Goal: Transaction & Acquisition: Purchase product/service

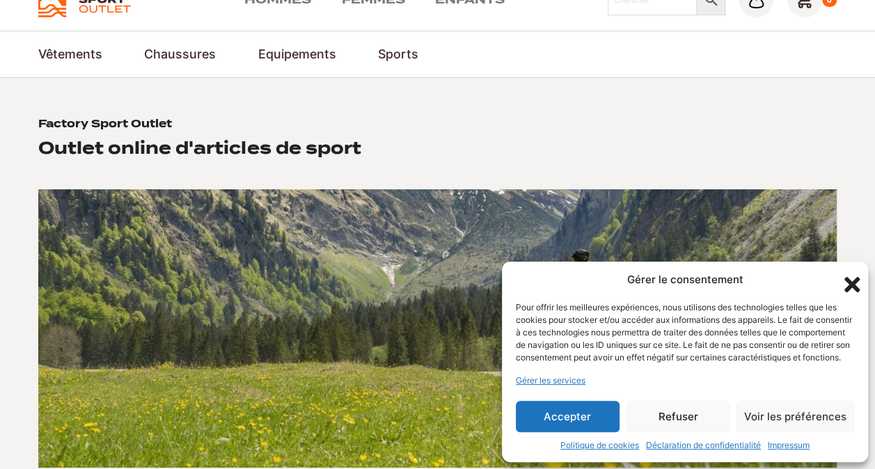
scroll to position [95, 0]
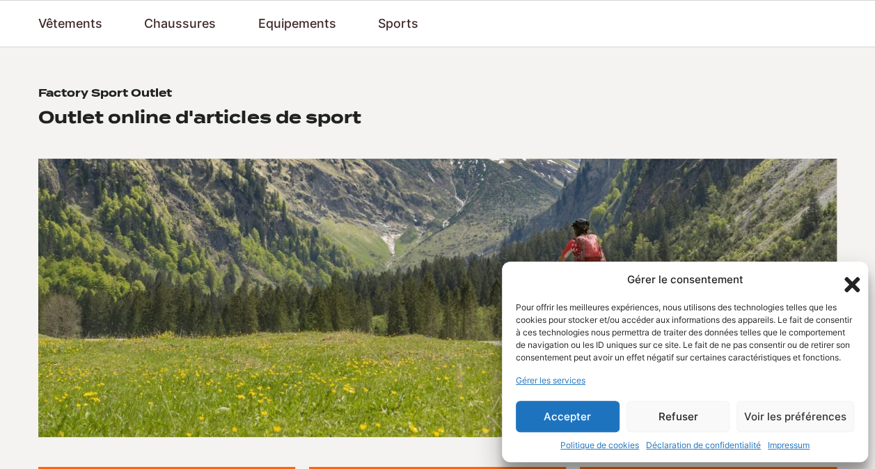
click at [698, 423] on button "Refuser" at bounding box center [679, 416] width 104 height 31
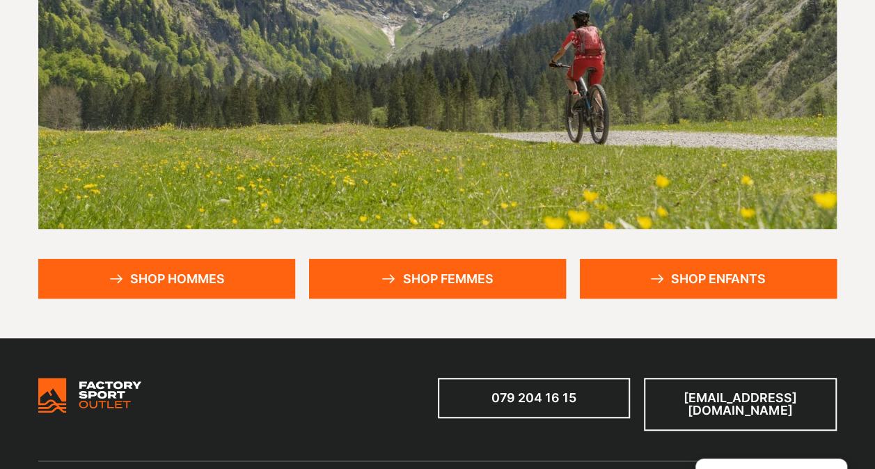
scroll to position [302, 0]
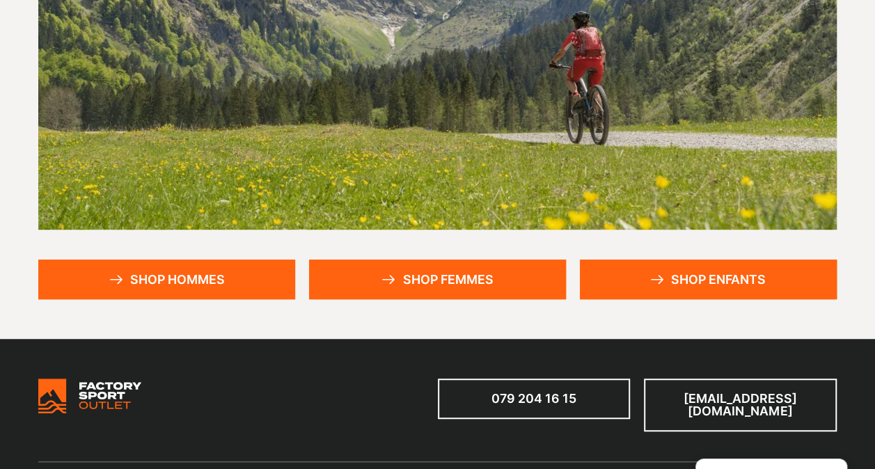
click at [462, 281] on link "Shop femmes" at bounding box center [437, 280] width 257 height 40
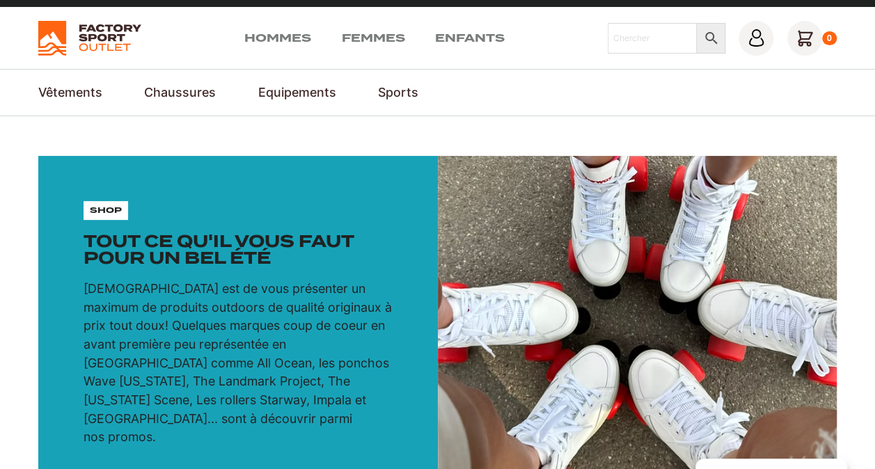
scroll to position [25, 0]
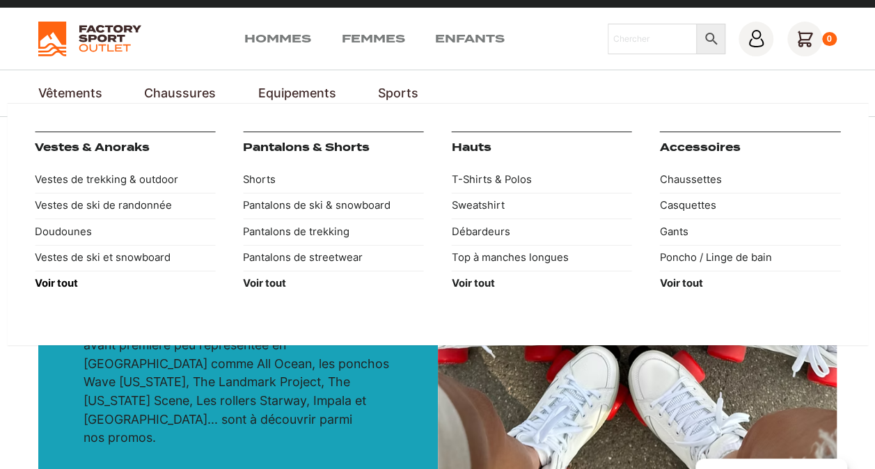
click at [50, 281] on strong "Voir tout" at bounding box center [56, 283] width 43 height 13
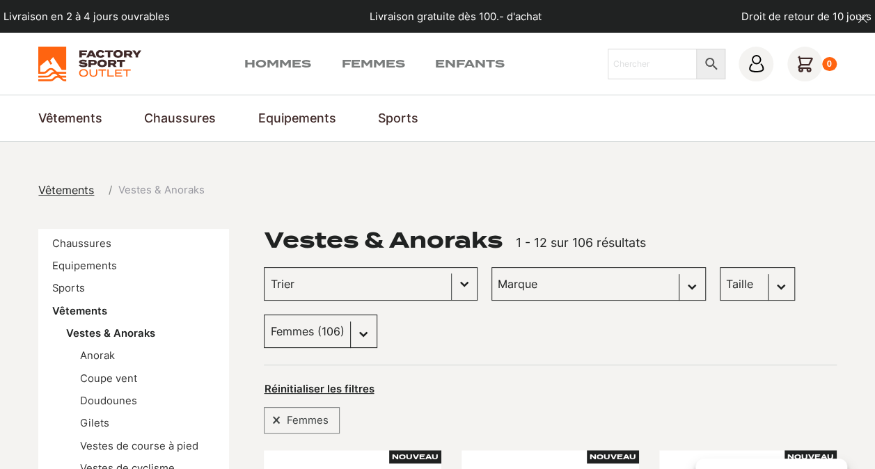
click at [452, 283] on button "Basculer la liste" at bounding box center [464, 284] width 25 height 32
click at [607, 239] on span "1 - 12 sur 106 résultats" at bounding box center [581, 242] width 130 height 15
click at [826, 297] on div "Trier Trier le contenu Trier Plus récents Plus anciens Prix croissants Prix déc…" at bounding box center [550, 307] width 572 height 81
click at [720, 288] on select "Taille M (18) S (9) L (5) XL (1) XXL (0) XS (1)" at bounding box center [757, 283] width 75 height 33
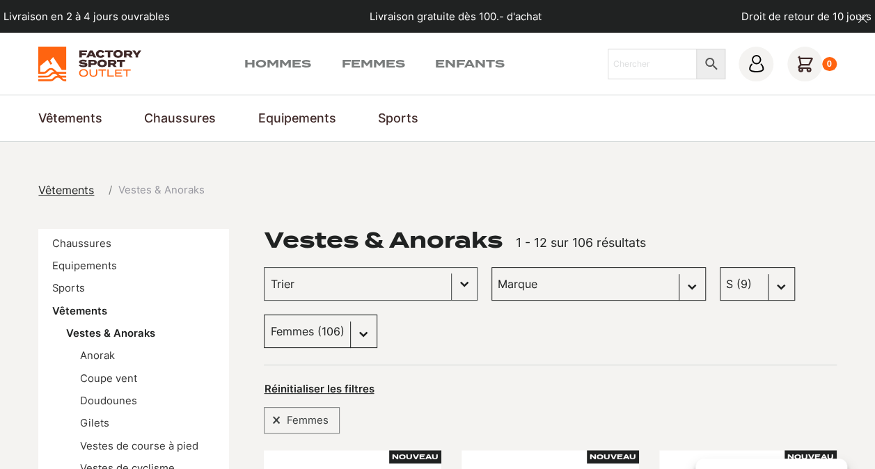
click at [720, 267] on select "Taille M (18) S (9) L (5) XL (1) XXL (0) XS (1)" at bounding box center [757, 283] width 75 height 33
click at [720, 288] on div "Taille Sélectionnez le contenu Taille M (18) S (9) L (5) XL (1) XXL (0) XS (1)" at bounding box center [757, 283] width 75 height 33
click at [720, 291] on div "Taille Sélectionnez le contenu Taille M (18) S (9) L (5) XL (1) XXL (0) XS (1)" at bounding box center [757, 283] width 75 height 33
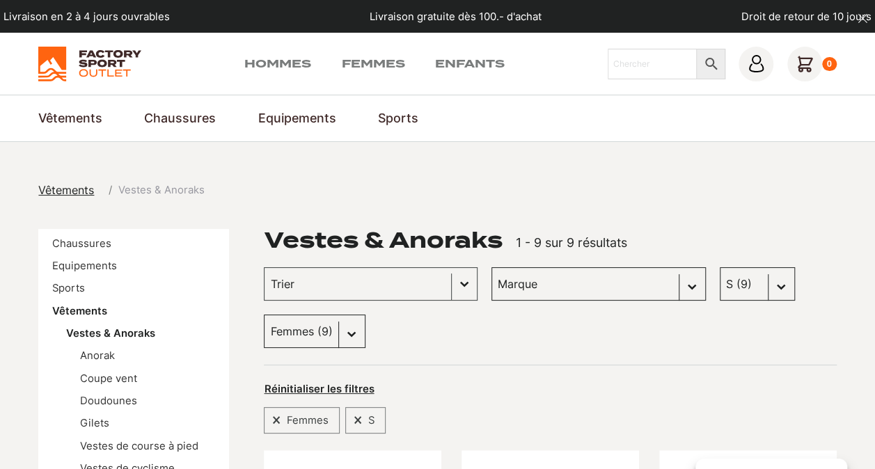
click at [712, 274] on div "Trier Trier le contenu Trier Plus récents Plus anciens Prix croissants Prix déc…" at bounding box center [550, 307] width 572 height 81
click at [720, 281] on select "Taille M (18) S (9) L (5) XL (1) XXL (0) XS (1)" at bounding box center [757, 283] width 75 height 33
select select "m"
click at [720, 267] on select "Taille M (18) S (9) L (5) XL (1) XXL (0) XS (1)" at bounding box center [757, 283] width 75 height 33
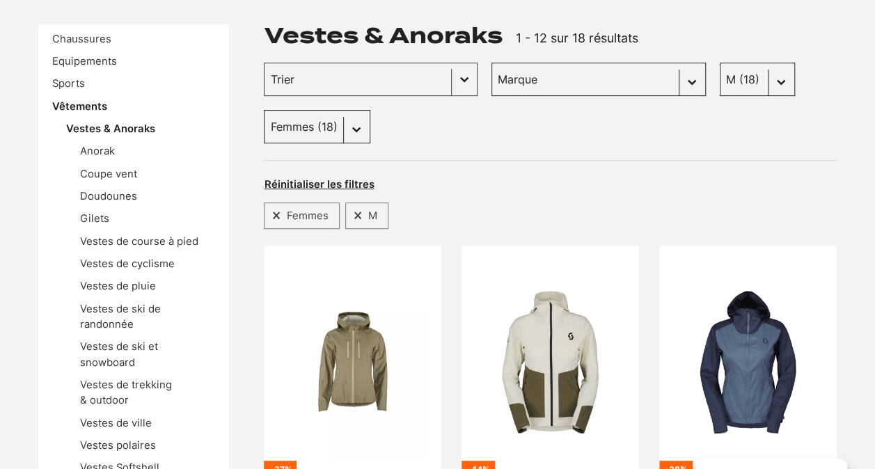
scroll to position [201, 0]
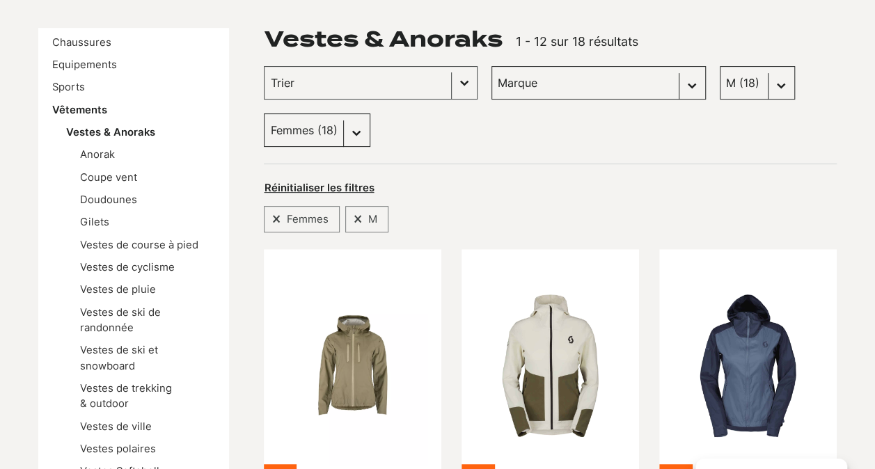
click at [720, 92] on select "Taille M (18) S (9) L (5) XL (1) XXL (0) XS (1)" at bounding box center [757, 82] width 75 height 33
select select
click at [720, 66] on select "Taille M (18) S (9) L (5) XL (1) XXL (0) XS (1)" at bounding box center [757, 82] width 75 height 33
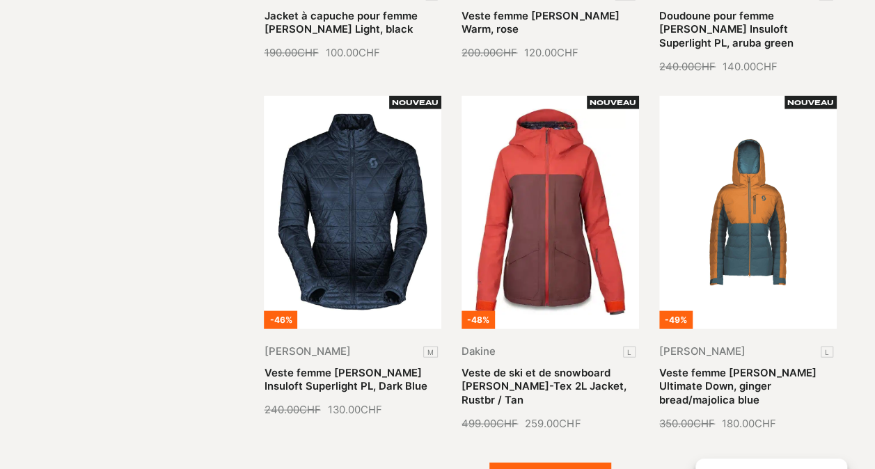
scroll to position [1482, 0]
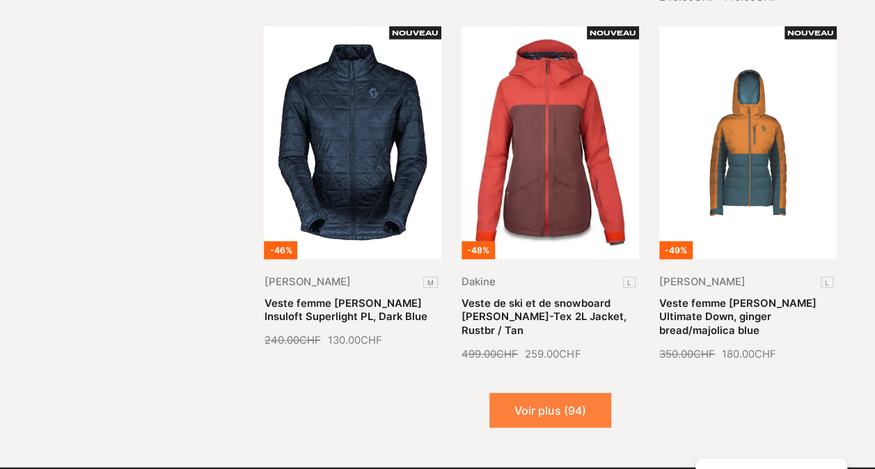
click at [540, 393] on button "Voir plus (94)" at bounding box center [550, 410] width 122 height 35
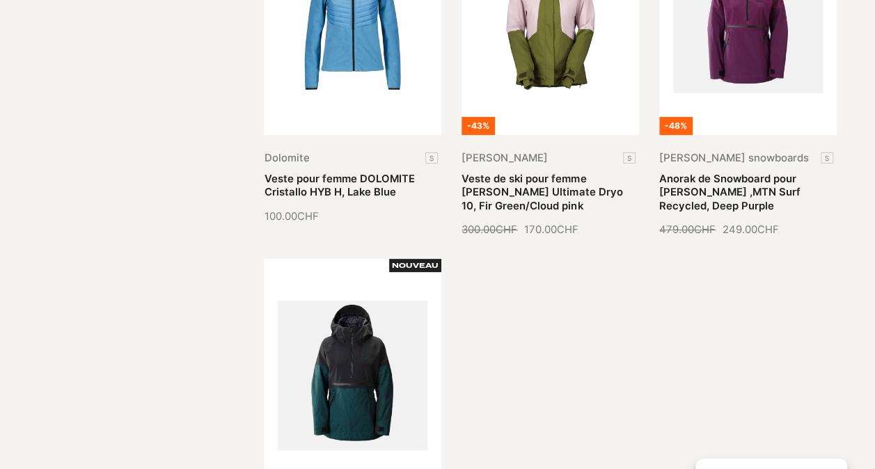
scroll to position [2826, 0]
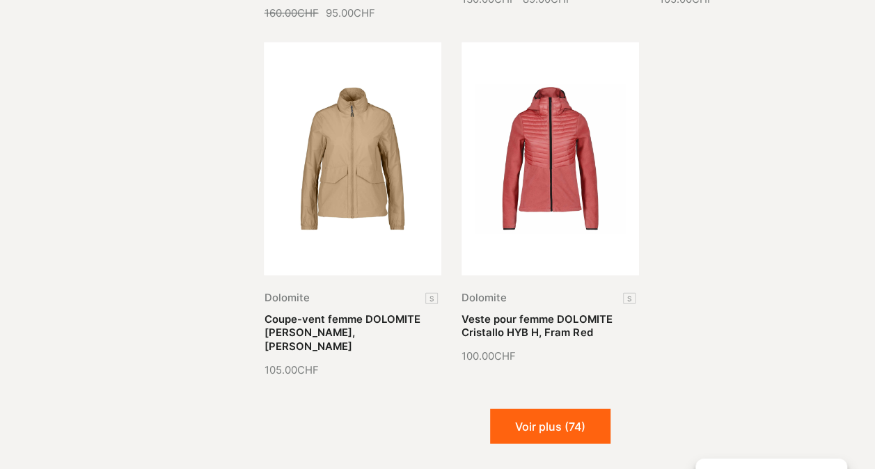
scroll to position [3980, 0]
click at [596, 409] on button "Voir plus (74)" at bounding box center [550, 426] width 120 height 35
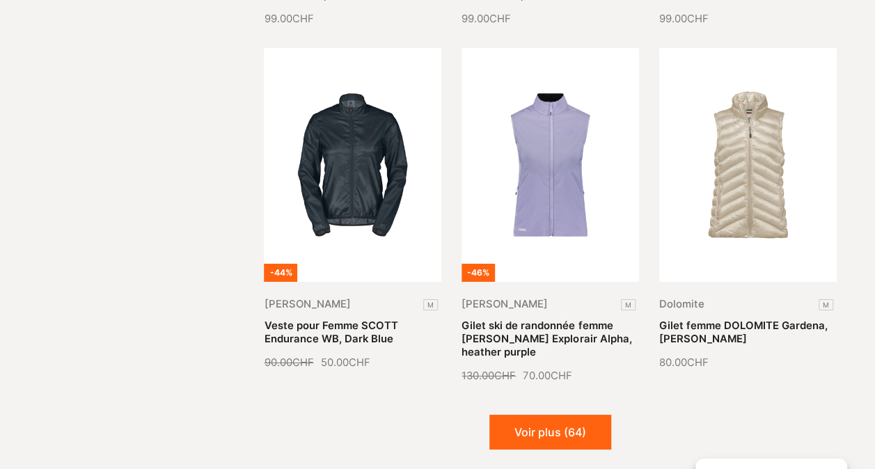
scroll to position [5032, 0]
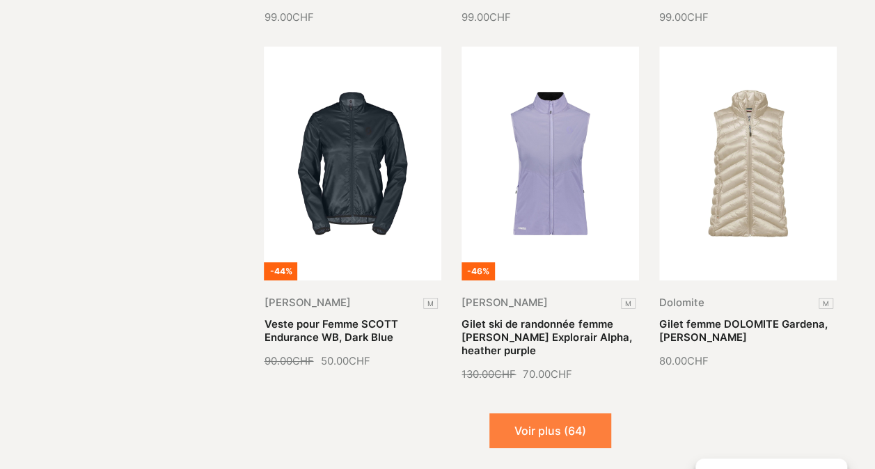
click at [557, 414] on button "Voir plus (64)" at bounding box center [550, 431] width 122 height 35
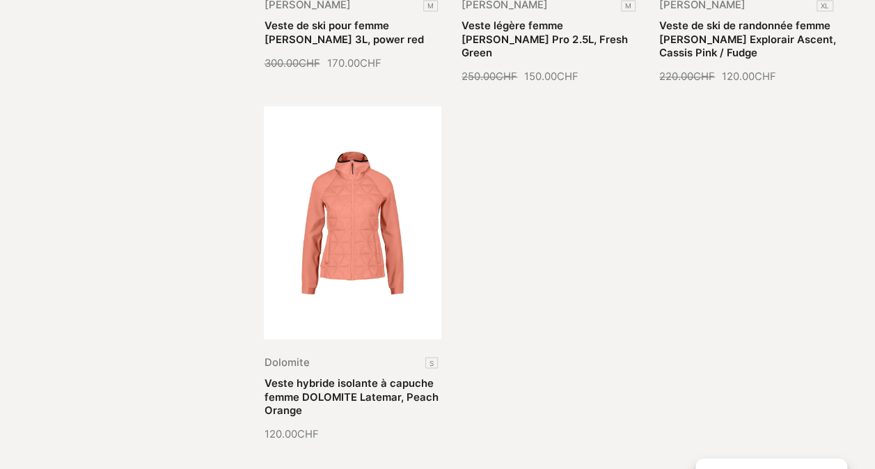
scroll to position [6402, 0]
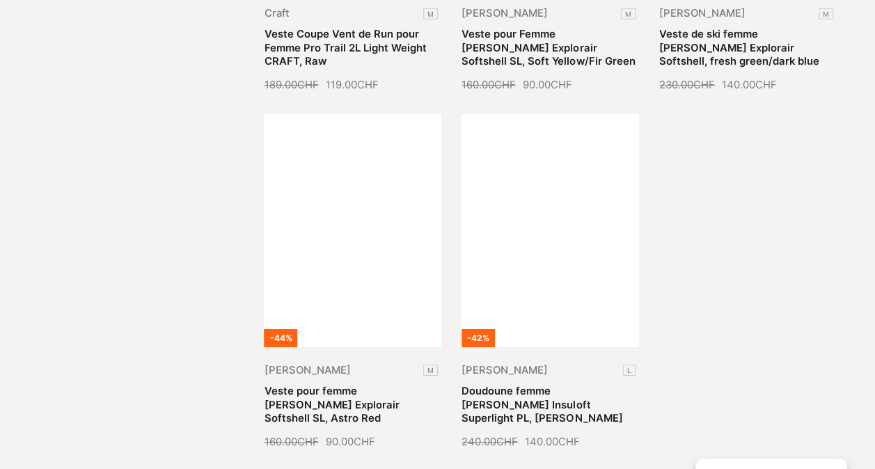
scroll to position [7466, 0]
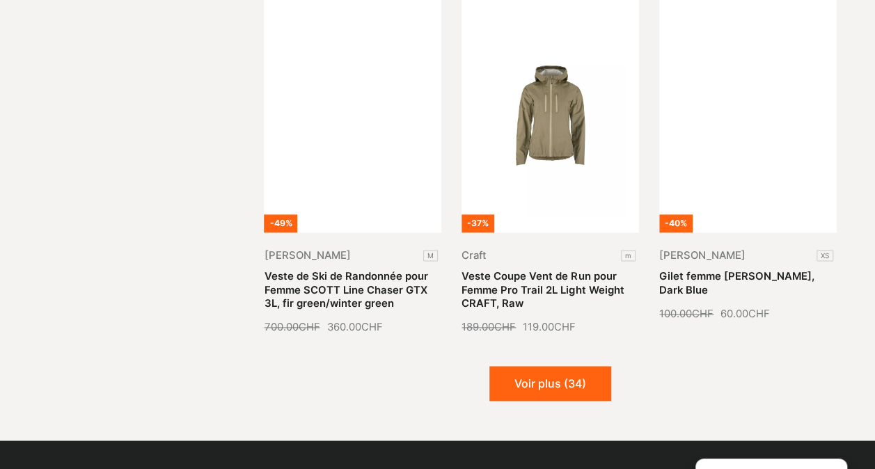
scroll to position [8815, 0]
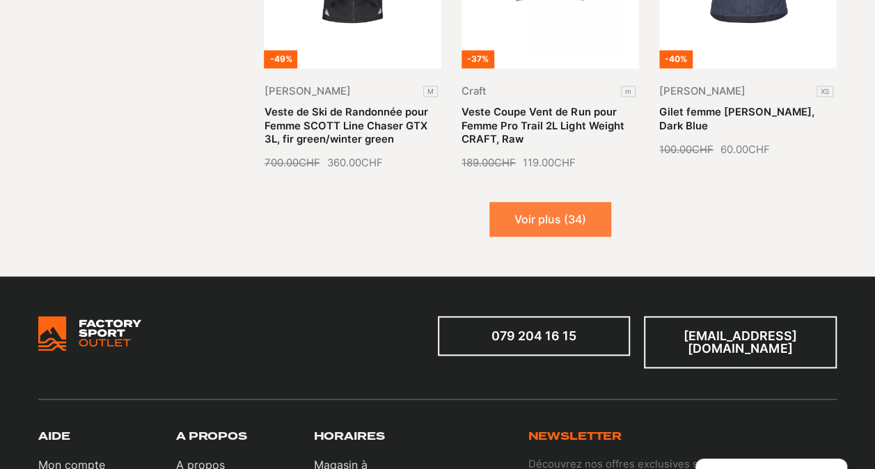
click at [557, 202] on button "Voir plus (34)" at bounding box center [550, 219] width 122 height 35
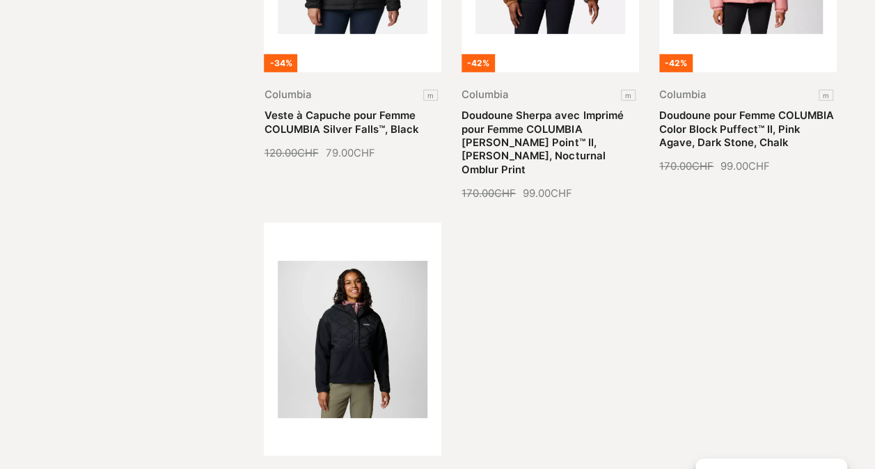
scroll to position [9898, 0]
